Goal: Task Accomplishment & Management: Use online tool/utility

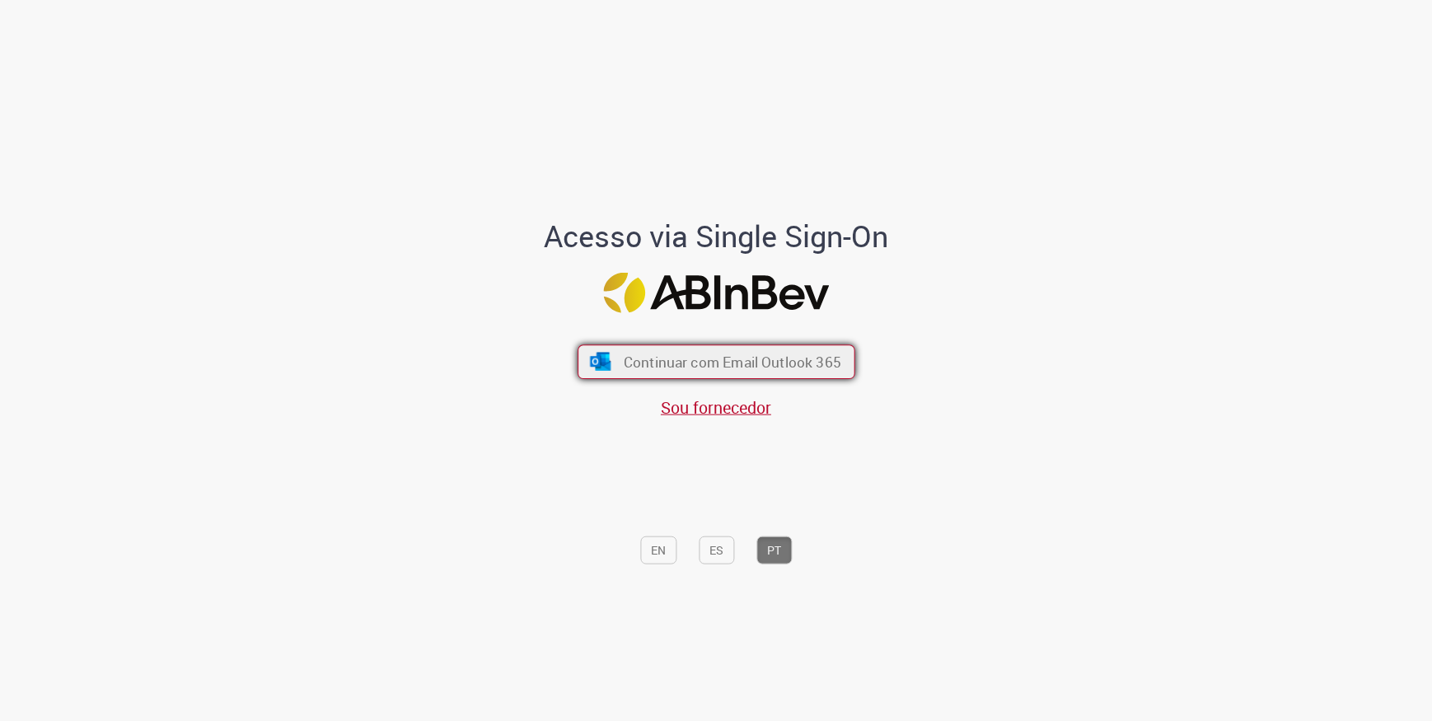
click at [797, 374] on button "Continuar com Email Outlook 365" at bounding box center [716, 361] width 278 height 35
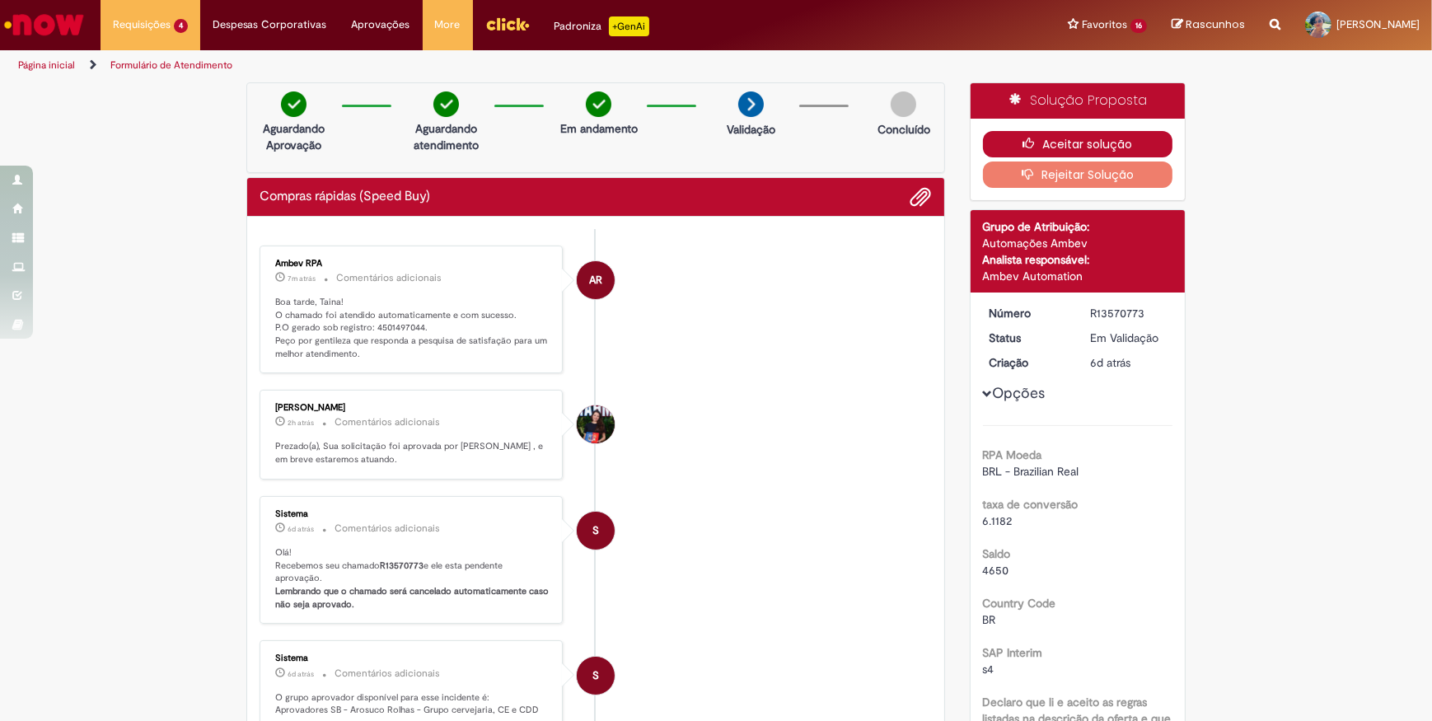
click at [1005, 143] on button "Aceitar solução" at bounding box center [1078, 144] width 190 height 26
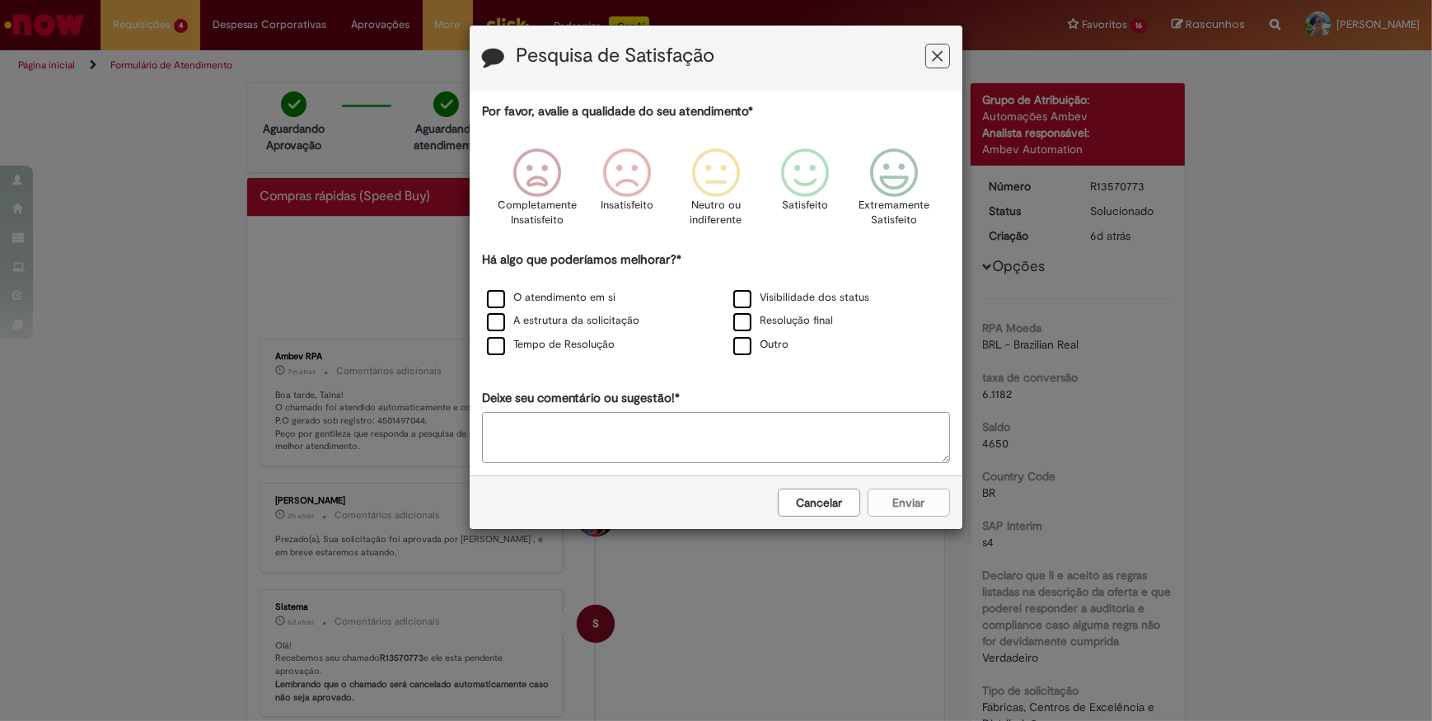
click at [934, 66] on button "Feedback" at bounding box center [937, 56] width 25 height 25
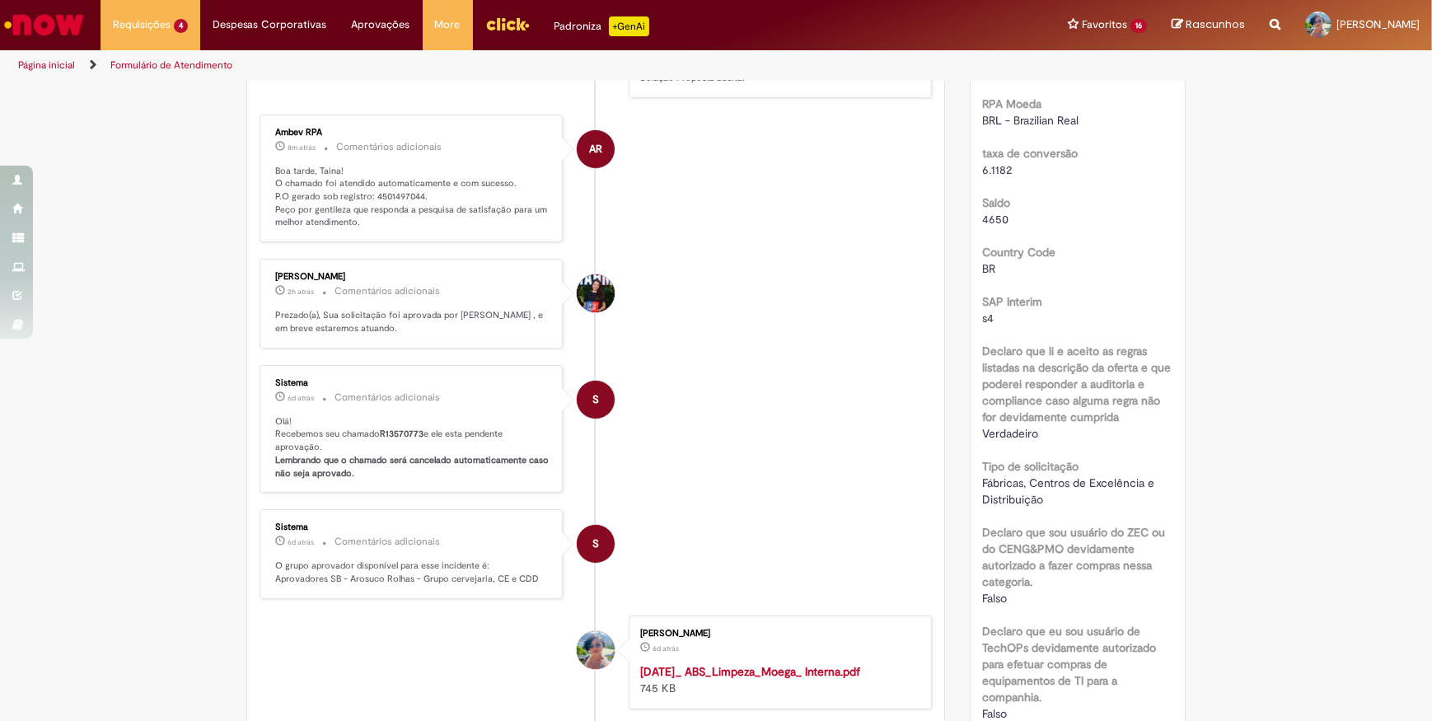
scroll to position [599, 0]
